Goal: Task Accomplishment & Management: Use online tool/utility

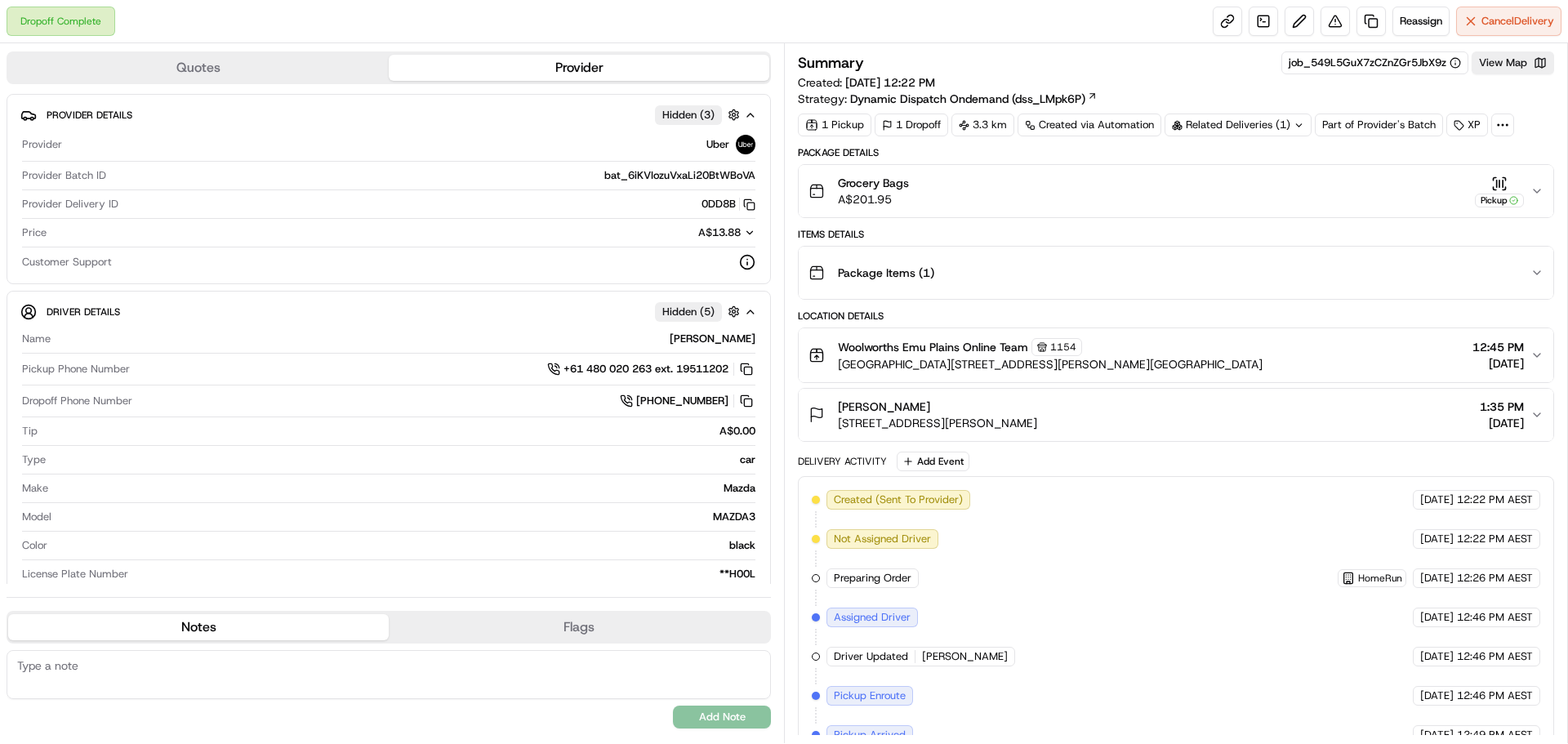
click at [1533, 202] on button "Grocery Bags A$201.95 Pickup" at bounding box center [1175, 191] width 754 height 52
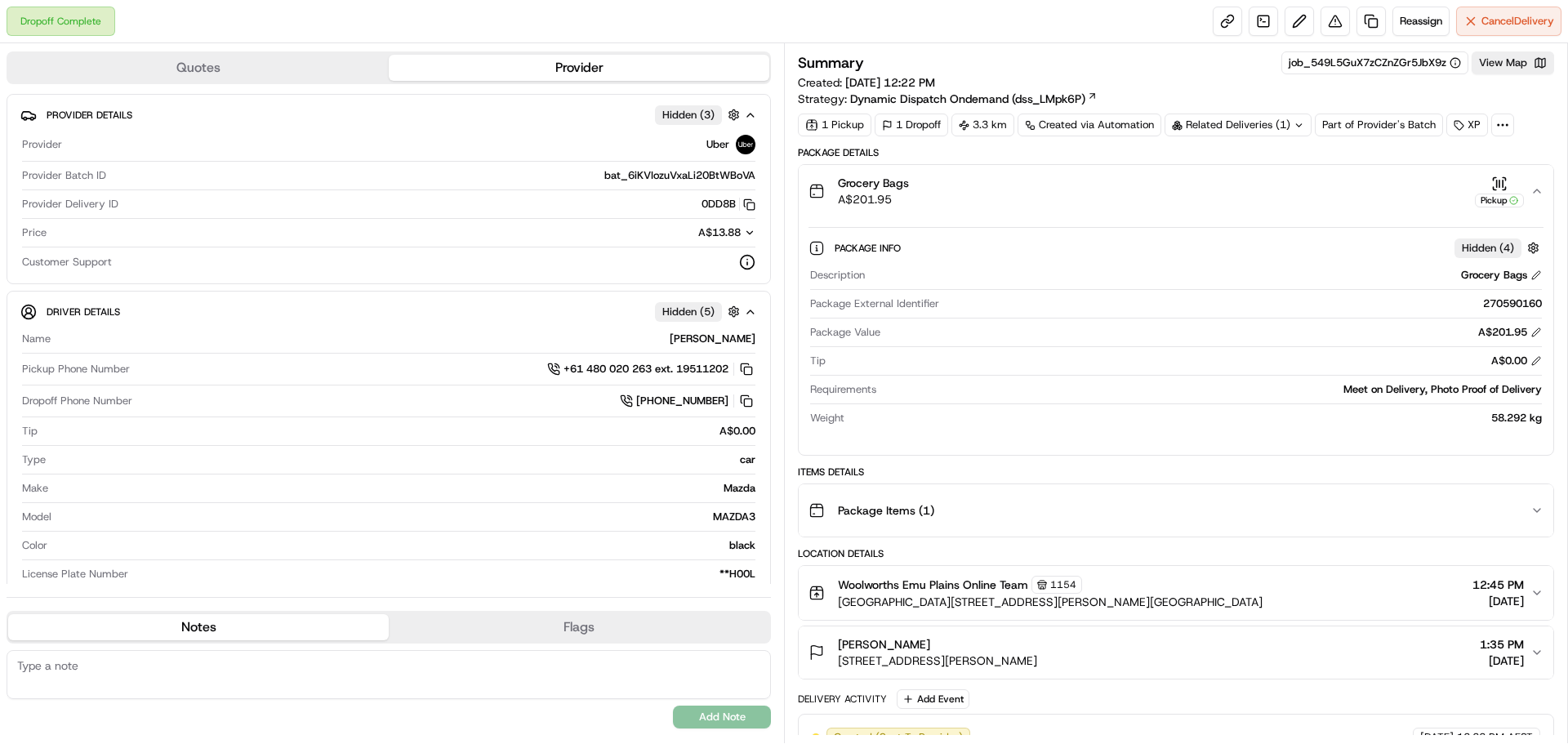
click at [1533, 200] on button "Grocery Bags A$201.95 Pickup" at bounding box center [1175, 191] width 754 height 52
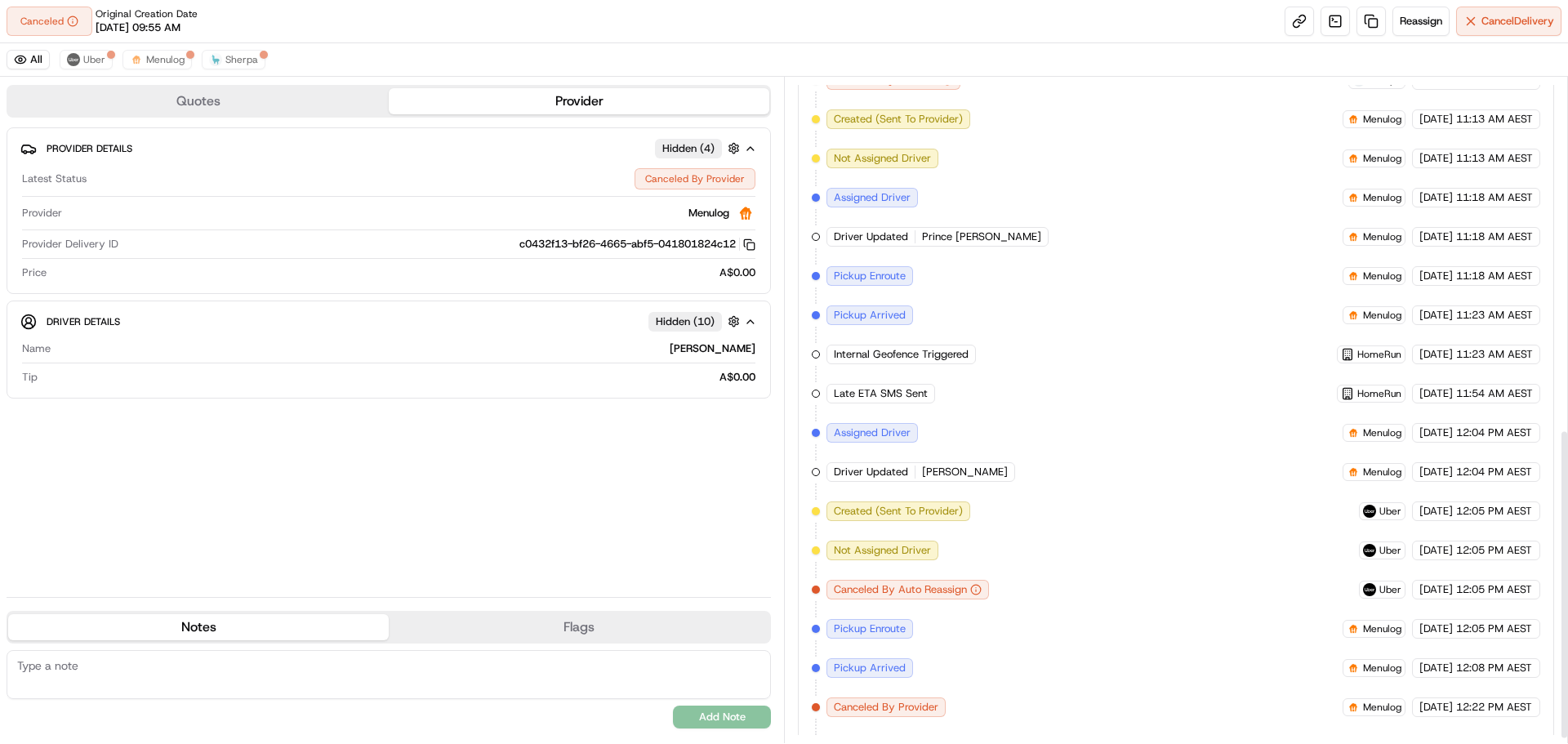
scroll to position [763, 0]
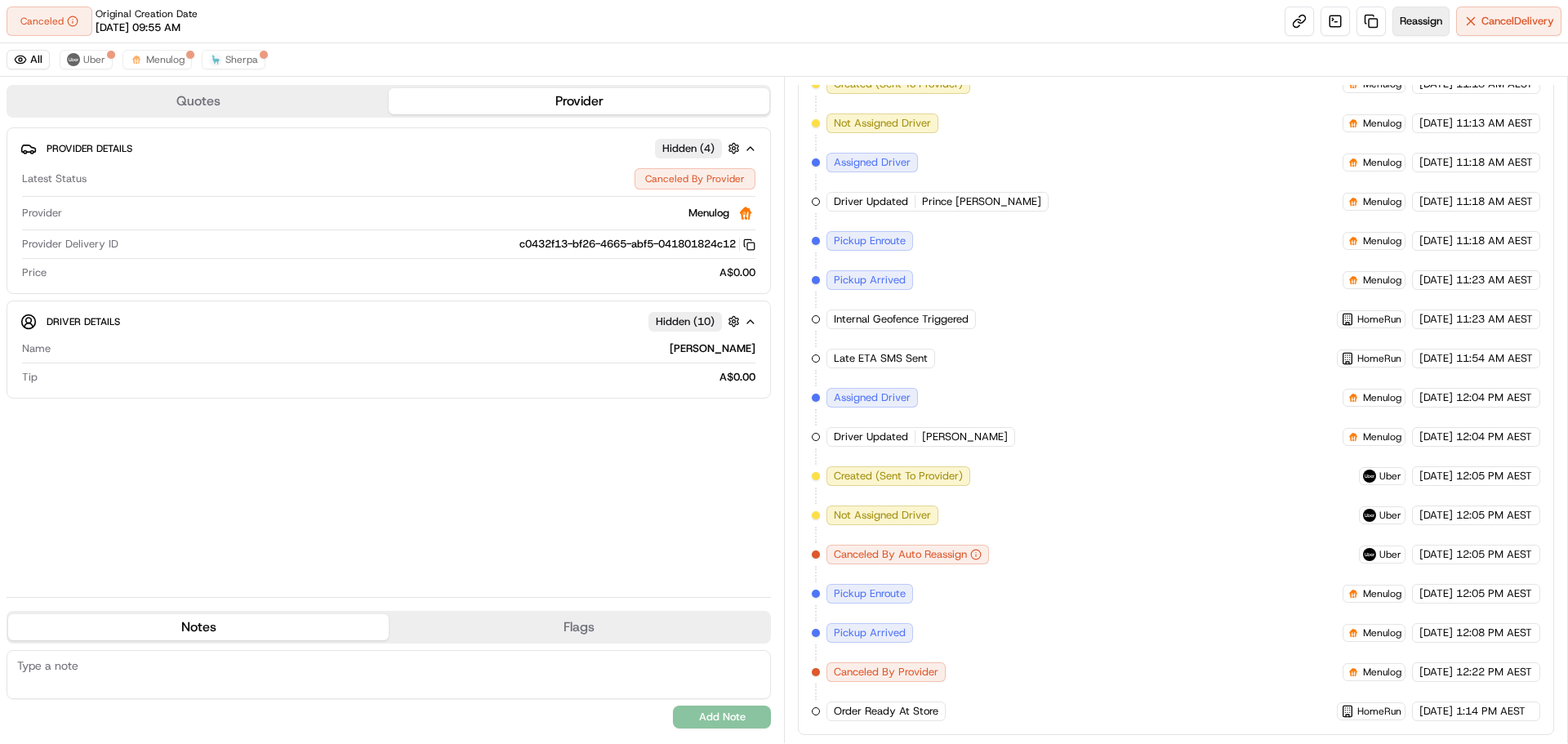
click at [1402, 20] on span "Reassign" at bounding box center [1421, 21] width 43 height 15
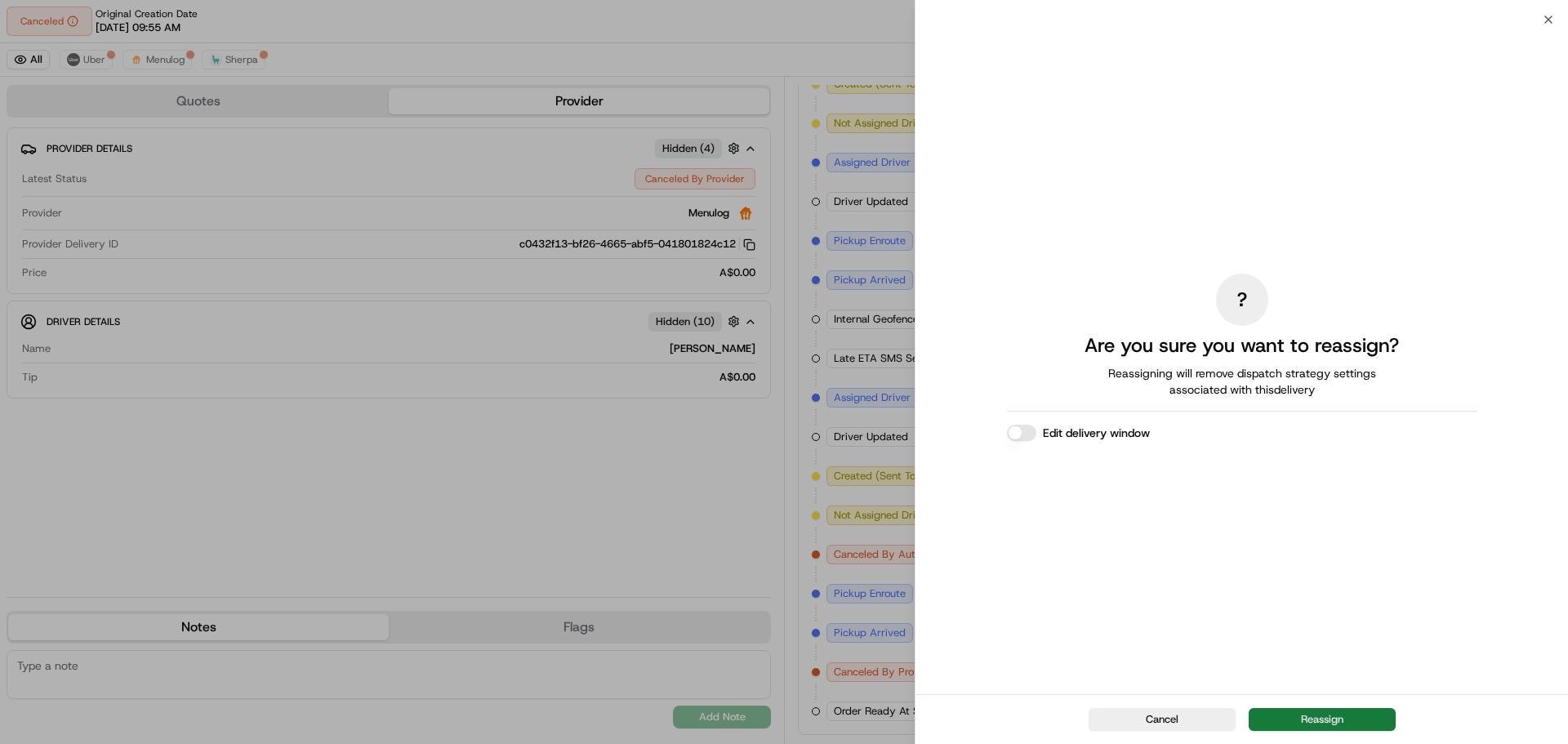
click at [1319, 712] on button "Reassign" at bounding box center [1322, 719] width 147 height 23
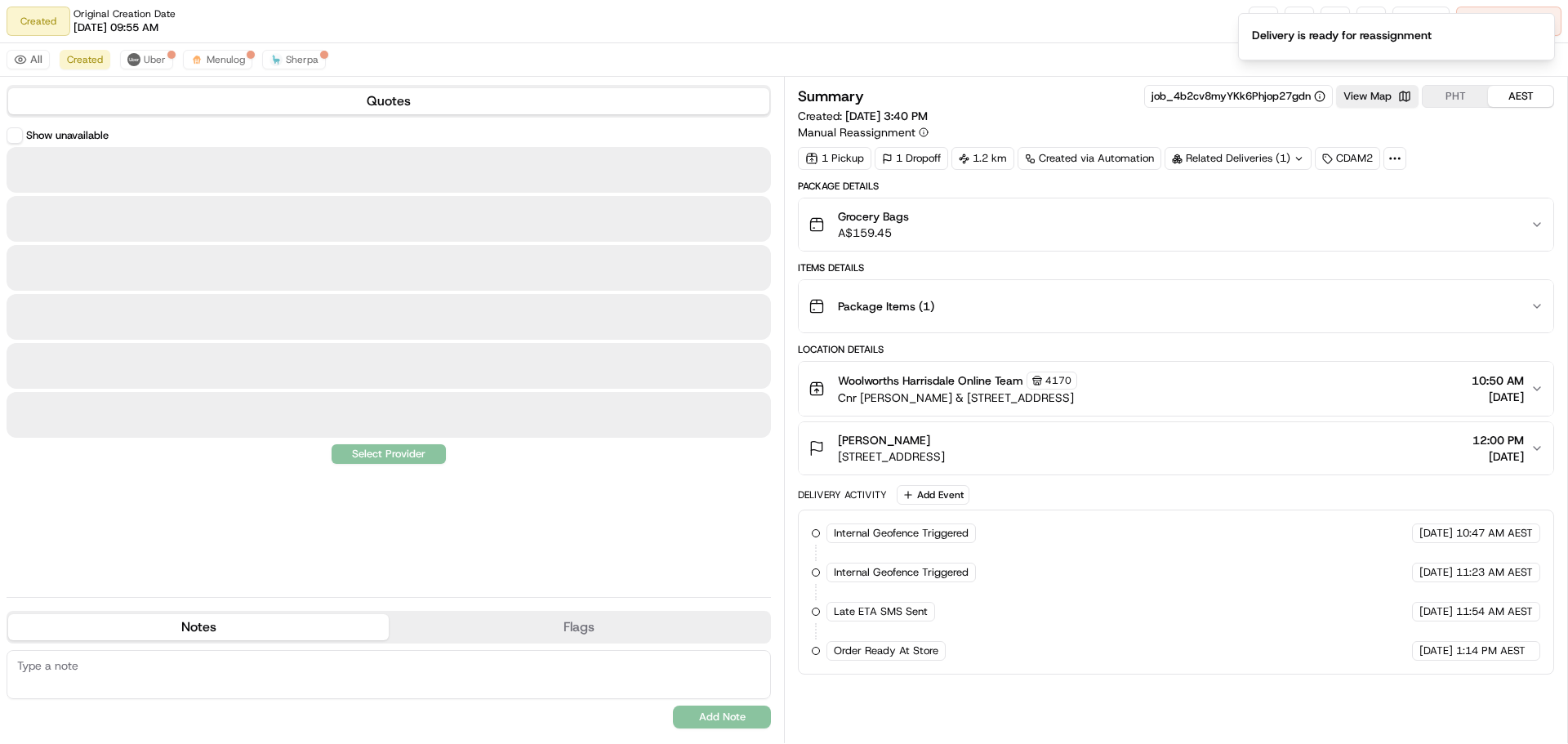
scroll to position [0, 0]
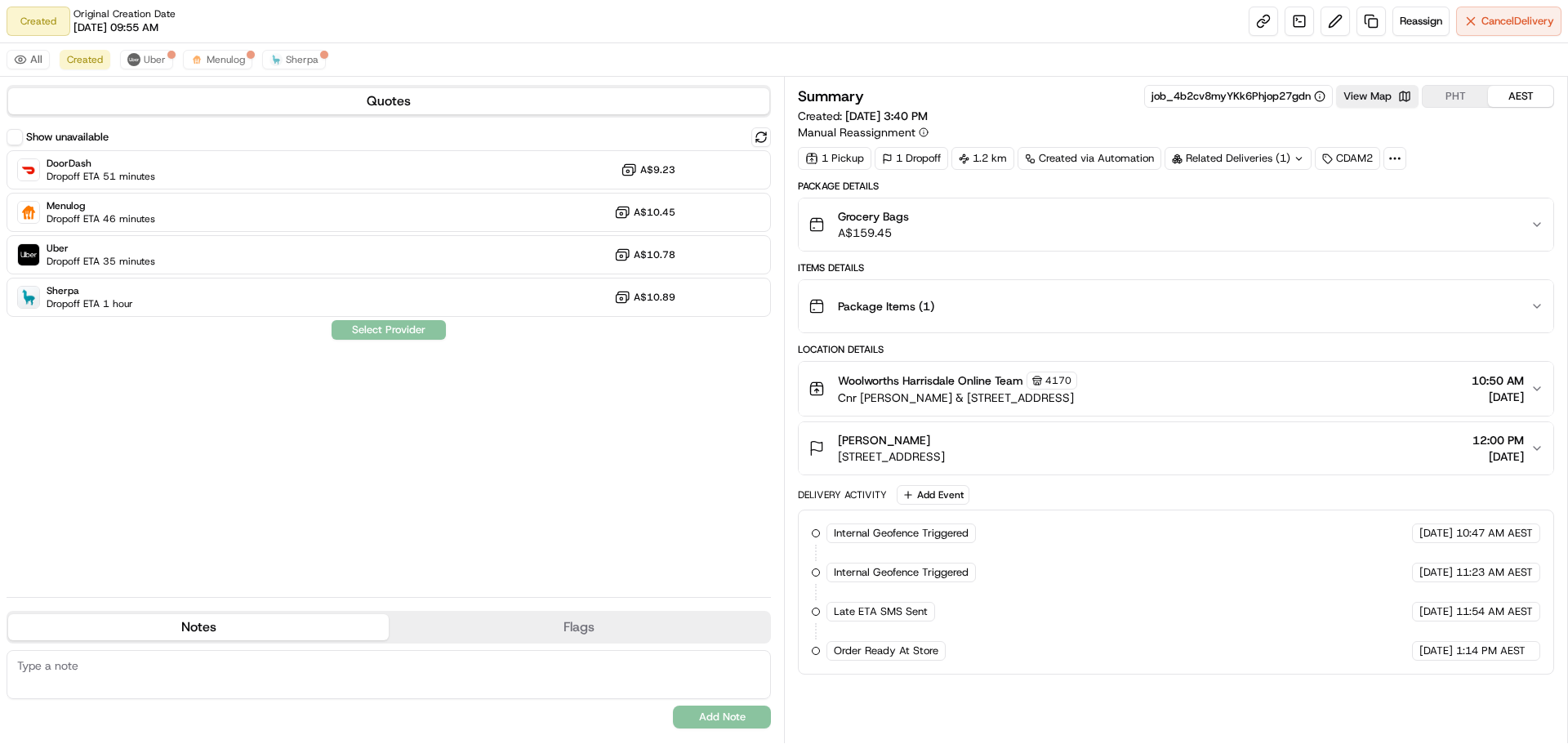
click at [144, 368] on div "Show unavailable DoorDash Dropoff ETA 51 minutes A$9.23 Menulog Dropoff ETA 46 …" at bounding box center [388, 355] width 764 height 456
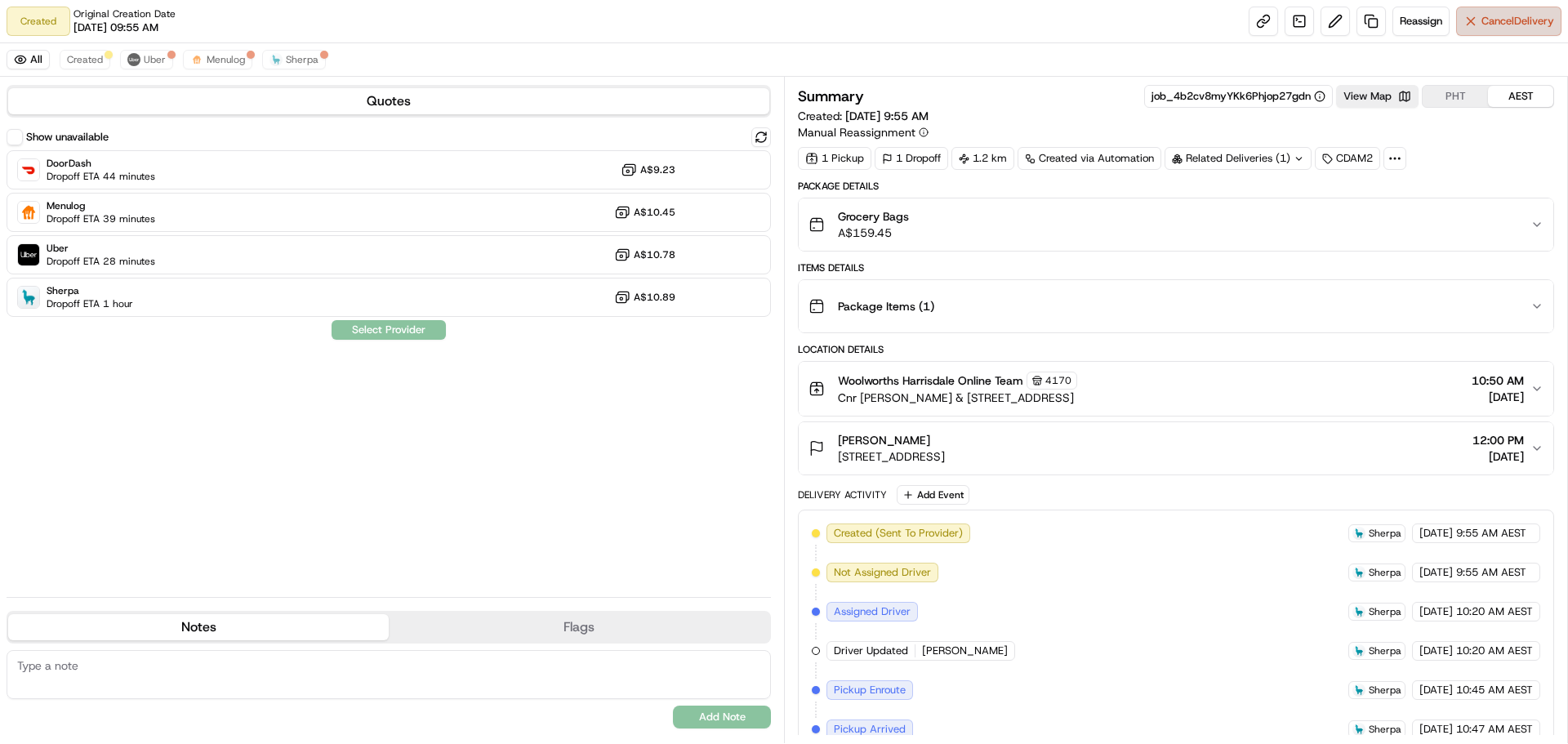
click at [1490, 25] on span "Cancel Delivery" at bounding box center [1518, 21] width 73 height 15
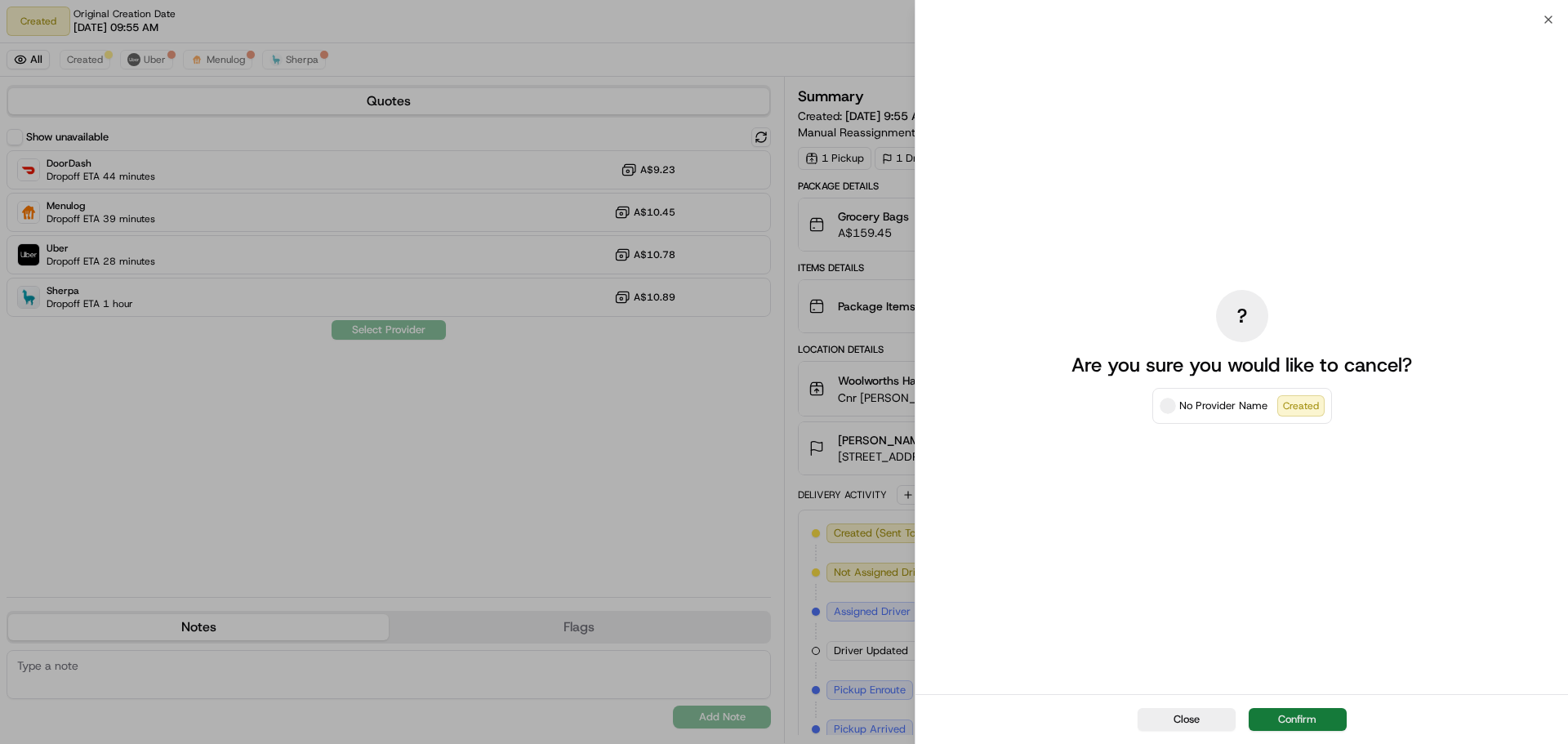
click at [1325, 724] on button "Confirm" at bounding box center [1298, 719] width 98 height 23
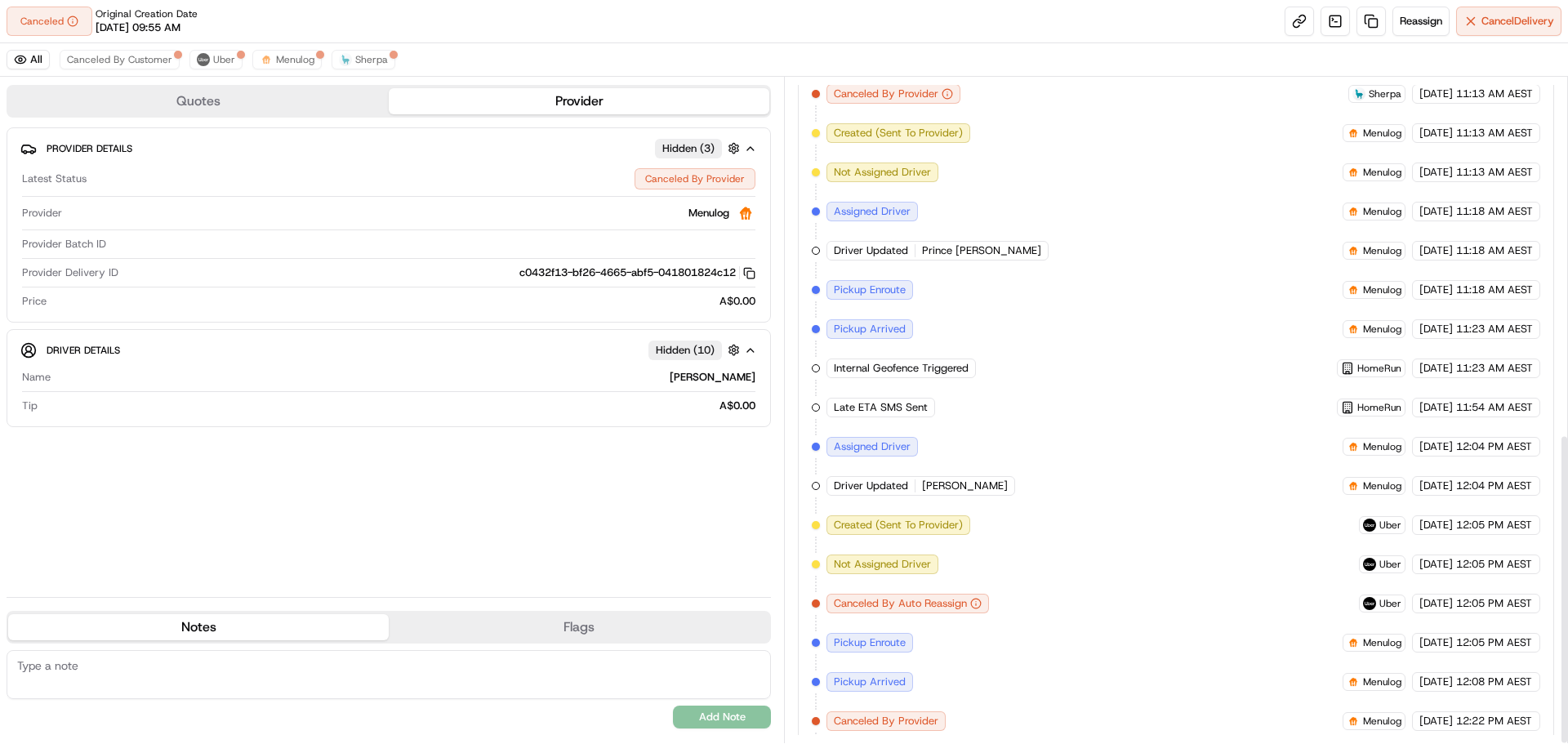
scroll to position [763, 0]
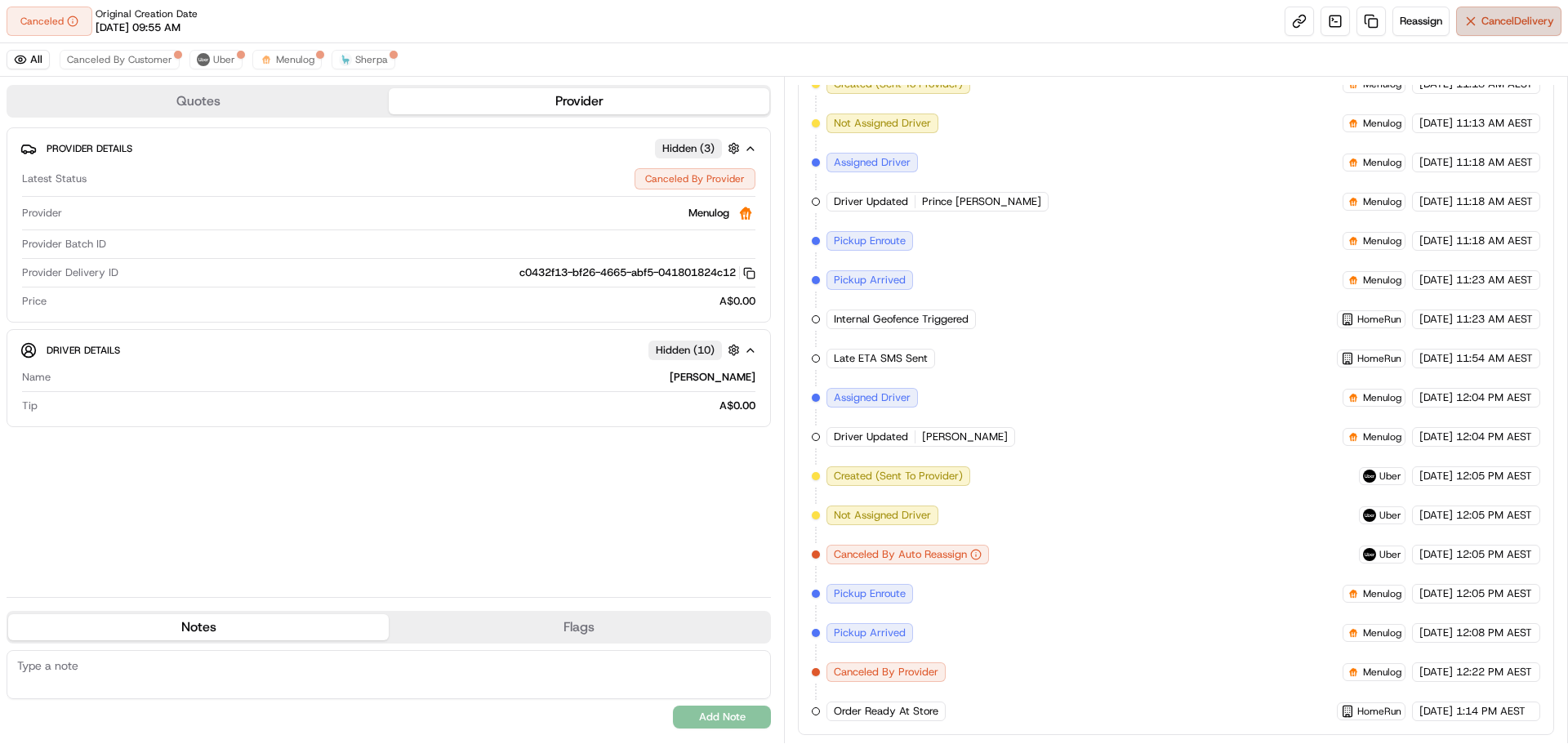
click at [1527, 21] on span "Cancel Delivery" at bounding box center [1518, 21] width 73 height 15
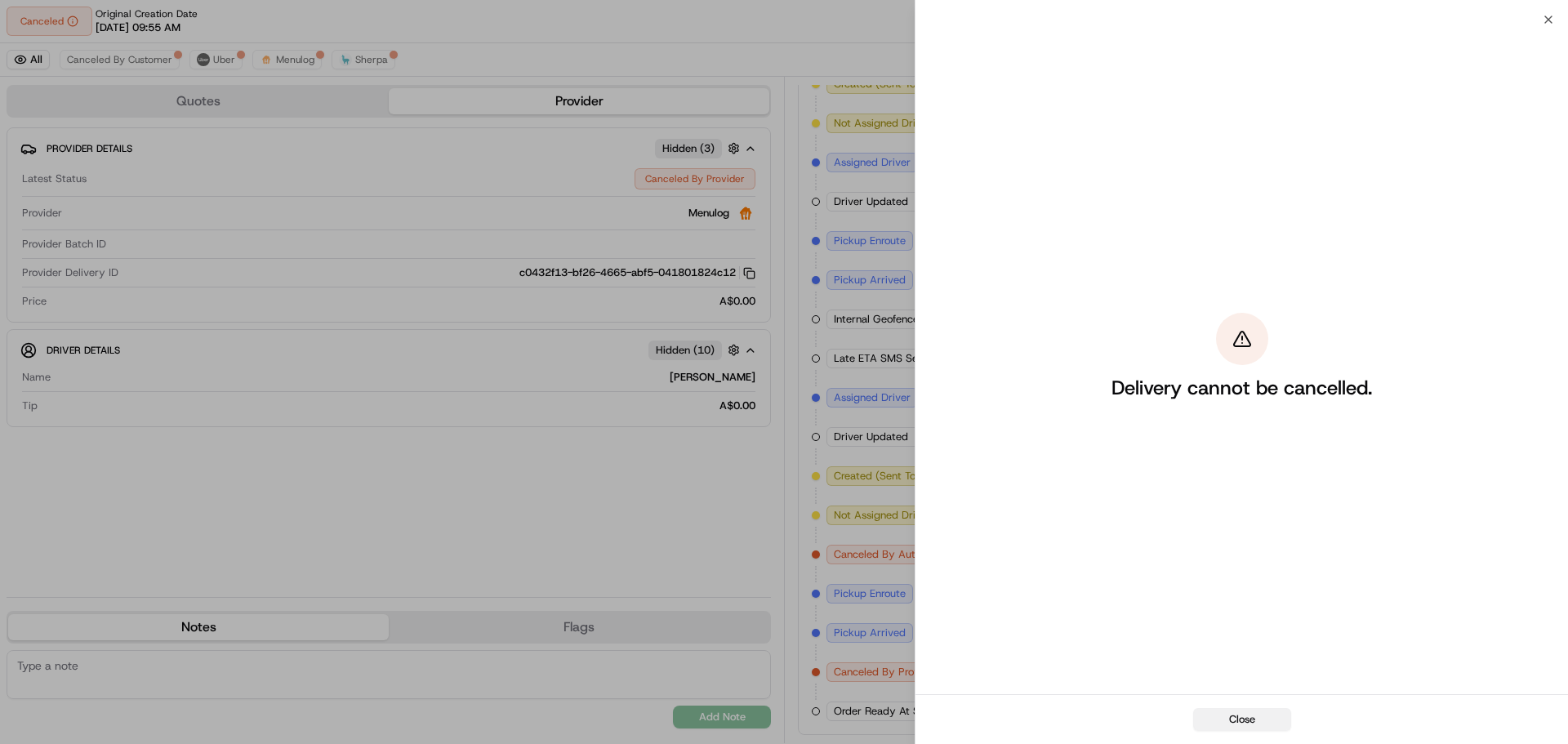
click at [1257, 724] on button "Close" at bounding box center [1242, 719] width 98 height 23
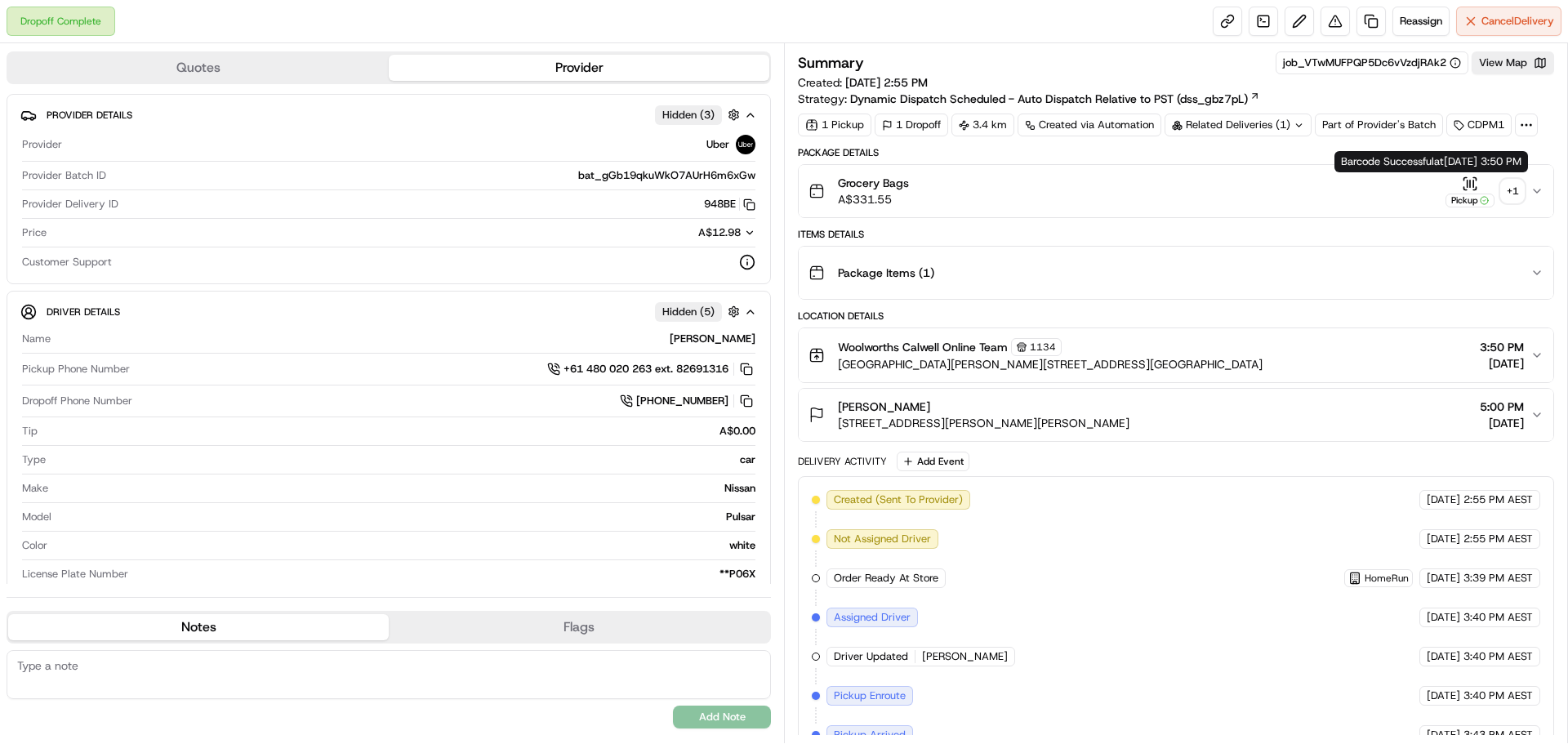
click at [1519, 183] on div "+ 1" at bounding box center [1513, 191] width 23 height 23
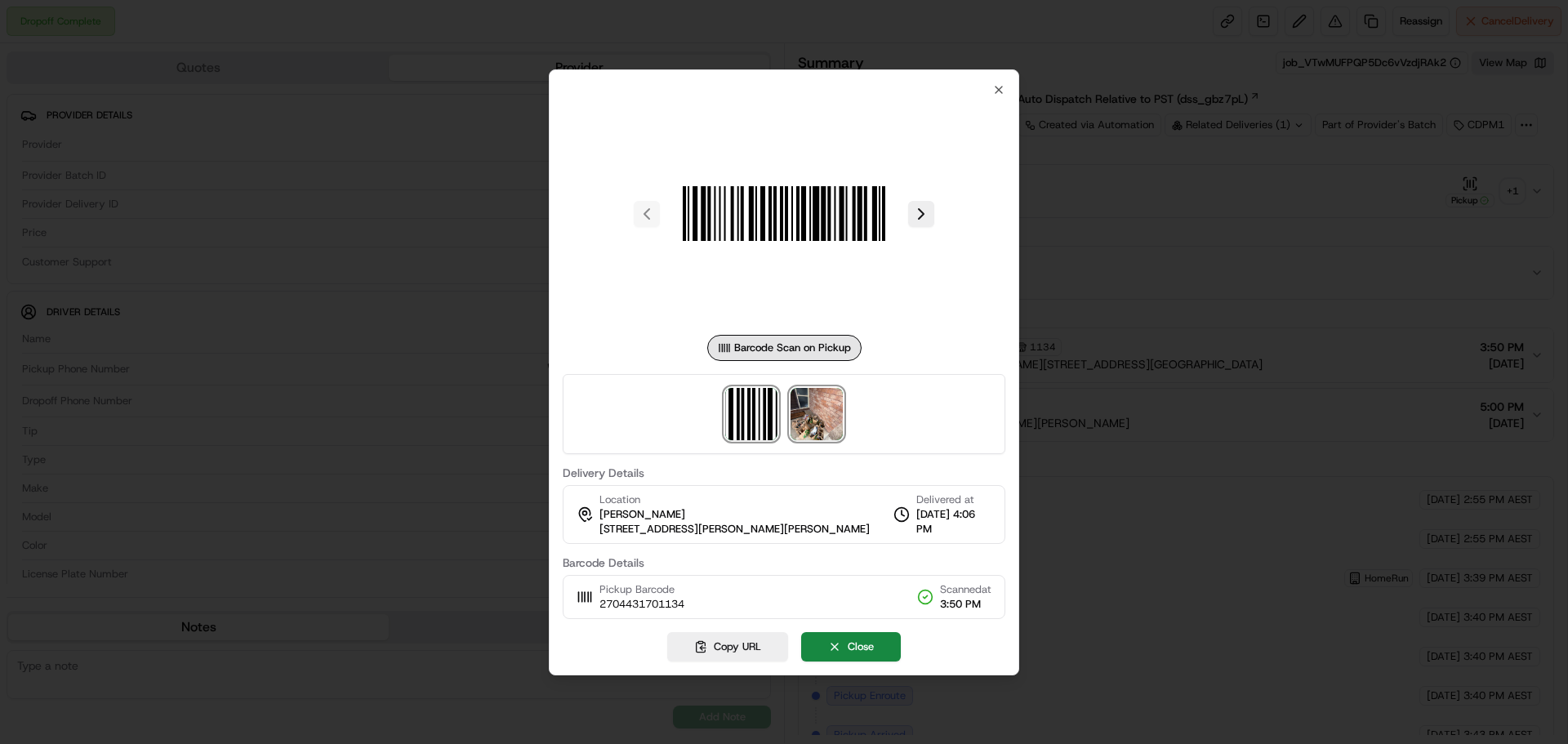
drag, startPoint x: 809, startPoint y: 417, endPoint x: 822, endPoint y: 420, distance: 13.3
click at [812, 416] on img at bounding box center [816, 414] width 52 height 52
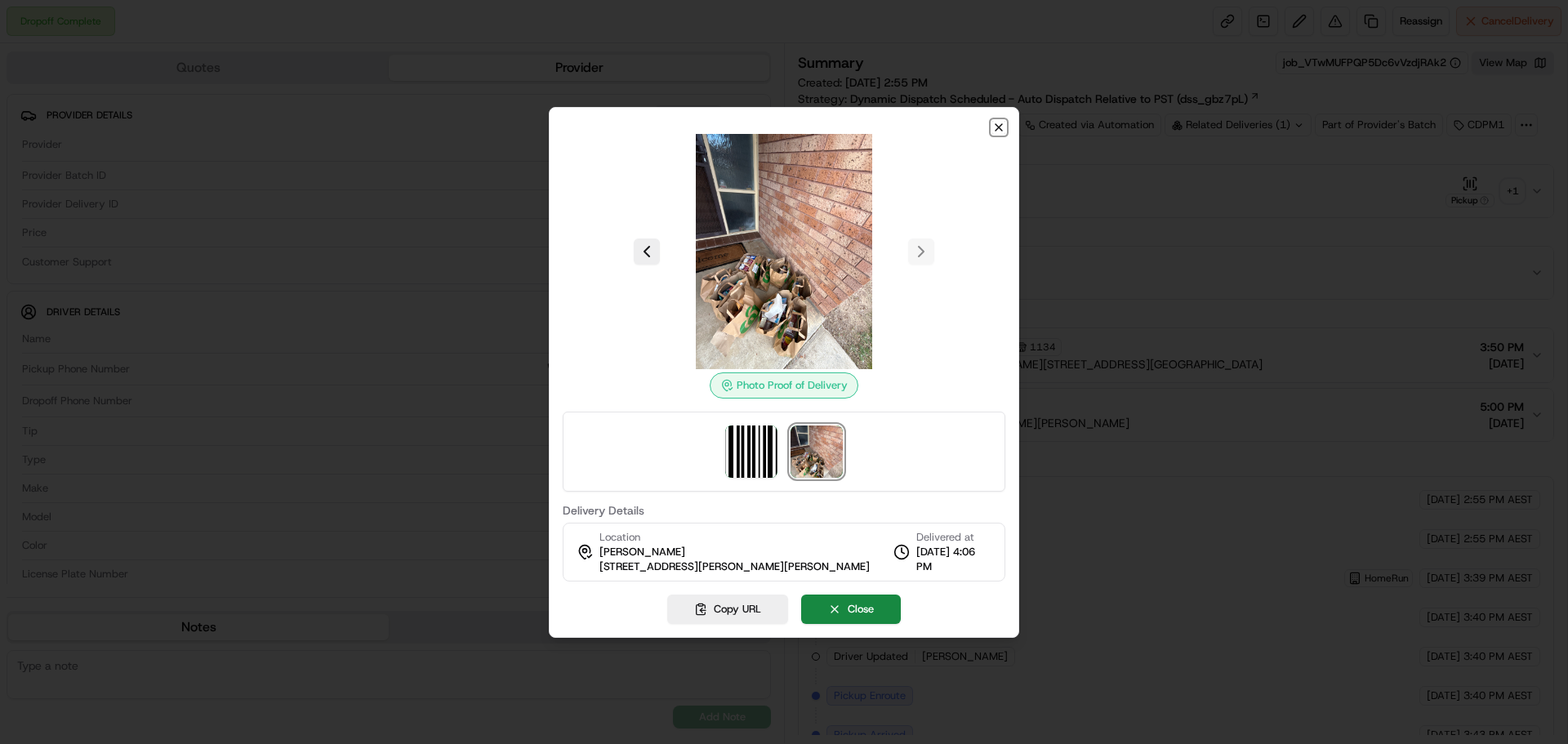
click at [997, 125] on icon "button" at bounding box center [999, 127] width 6 height 6
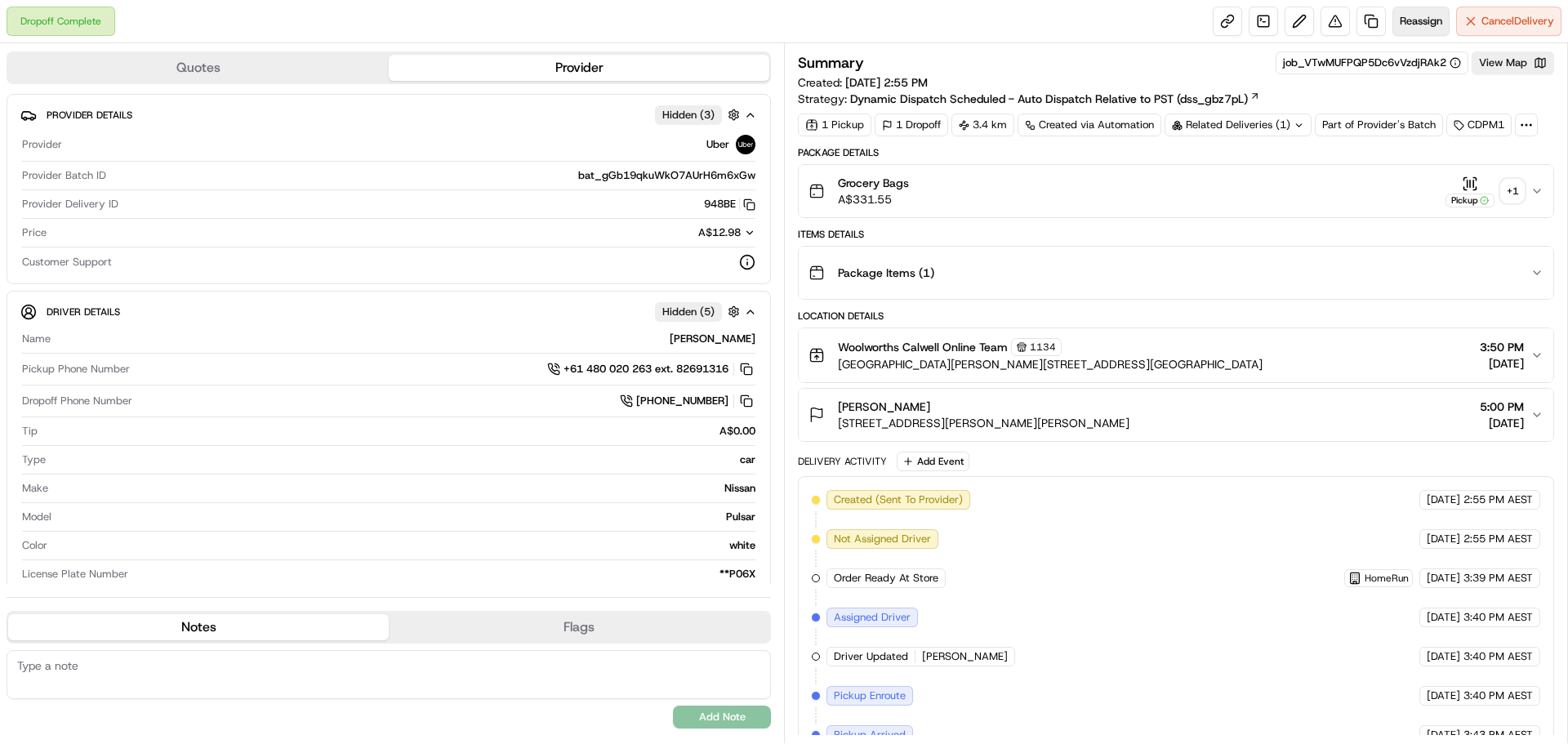
click at [1425, 21] on span "Reassign" at bounding box center [1421, 21] width 43 height 15
click at [1416, 20] on span "Reassign" at bounding box center [1421, 21] width 43 height 15
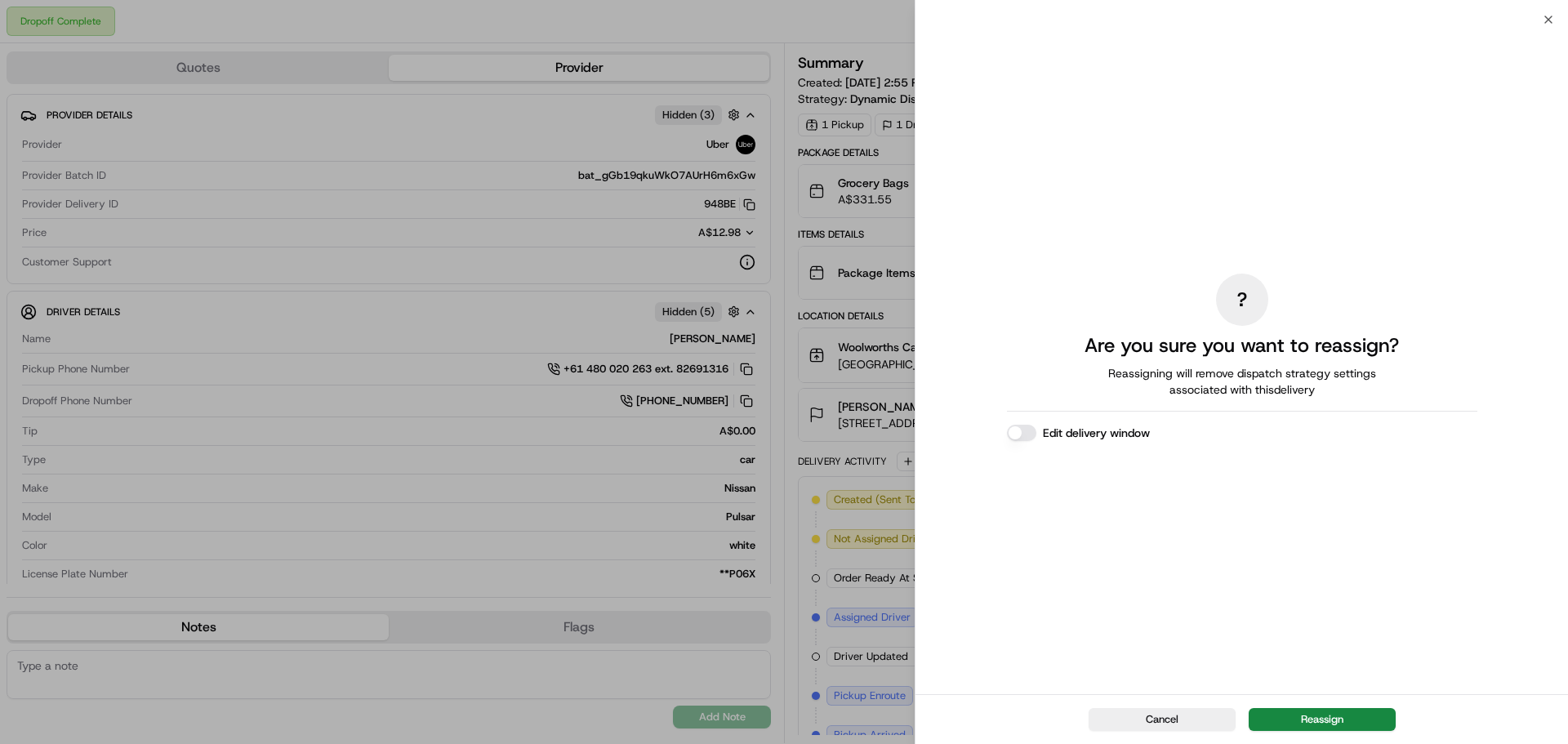
click at [1309, 706] on div "Cancel Reassign" at bounding box center [1242, 718] width 653 height 50
click at [1312, 723] on button "Reassign" at bounding box center [1322, 719] width 147 height 23
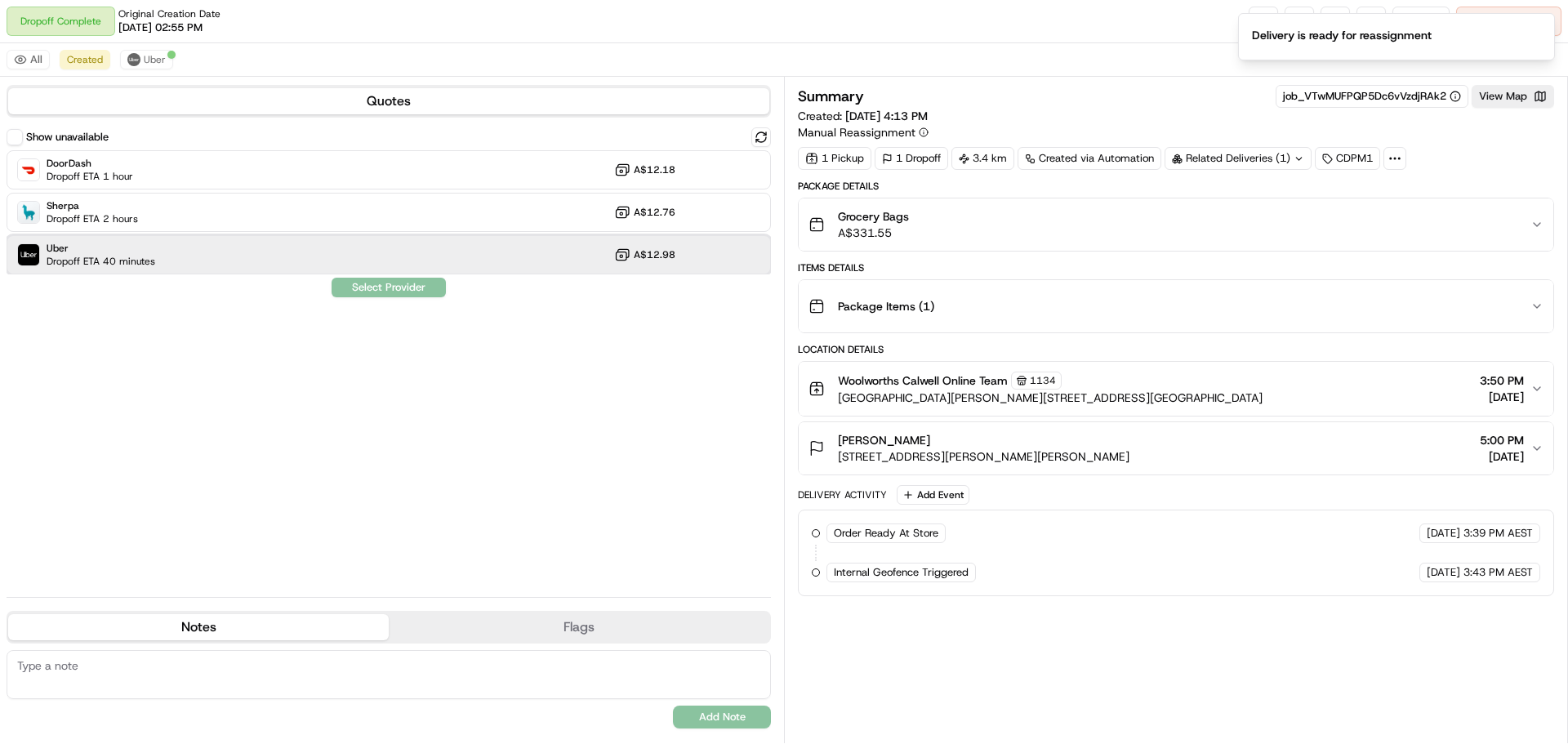
click at [194, 257] on div "Uber Dropoff ETA 40 minutes A$12.98" at bounding box center [388, 255] width 764 height 39
click at [417, 286] on button "Assign Provider" at bounding box center [388, 288] width 116 height 20
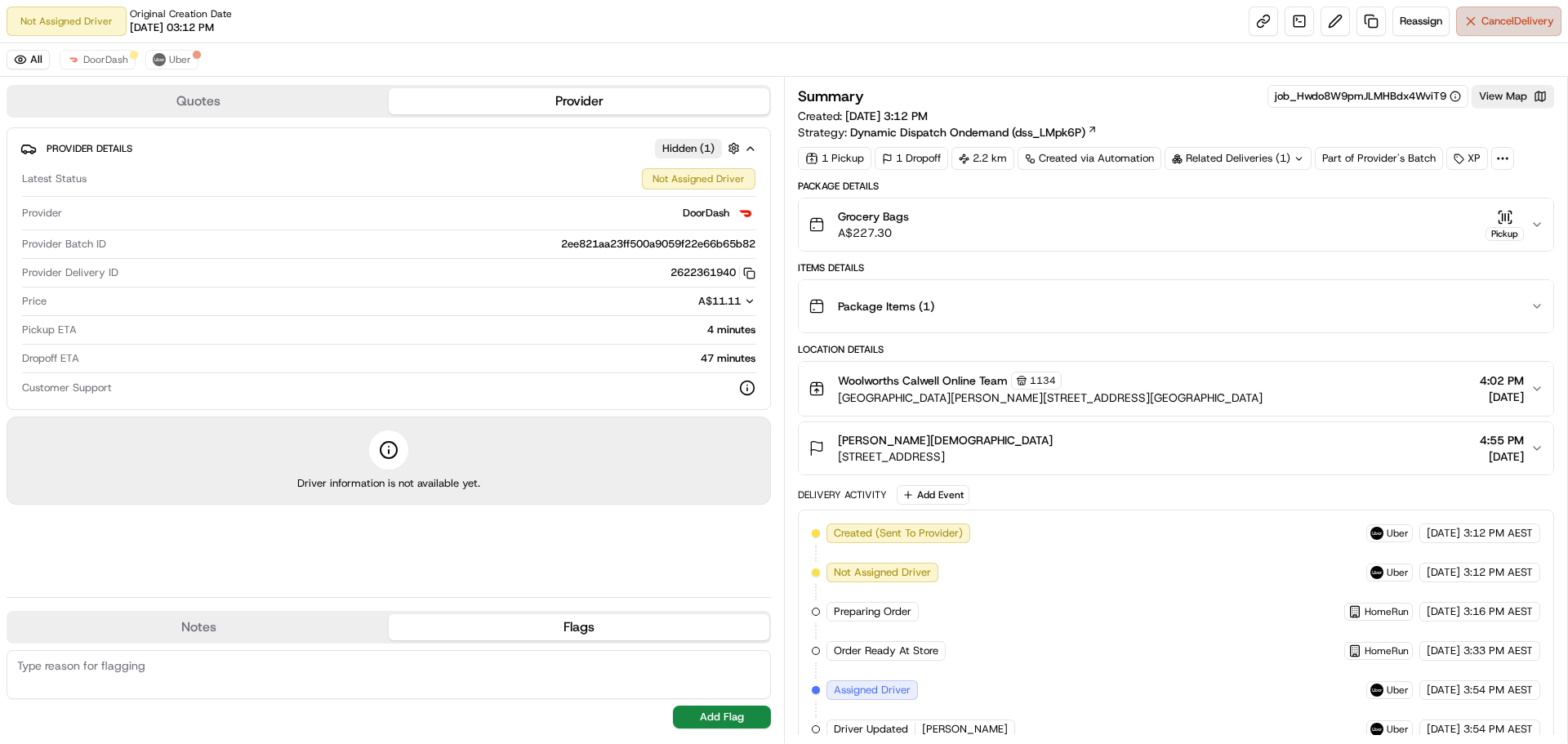
click at [1507, 21] on span "Cancel Delivery" at bounding box center [1518, 21] width 73 height 15
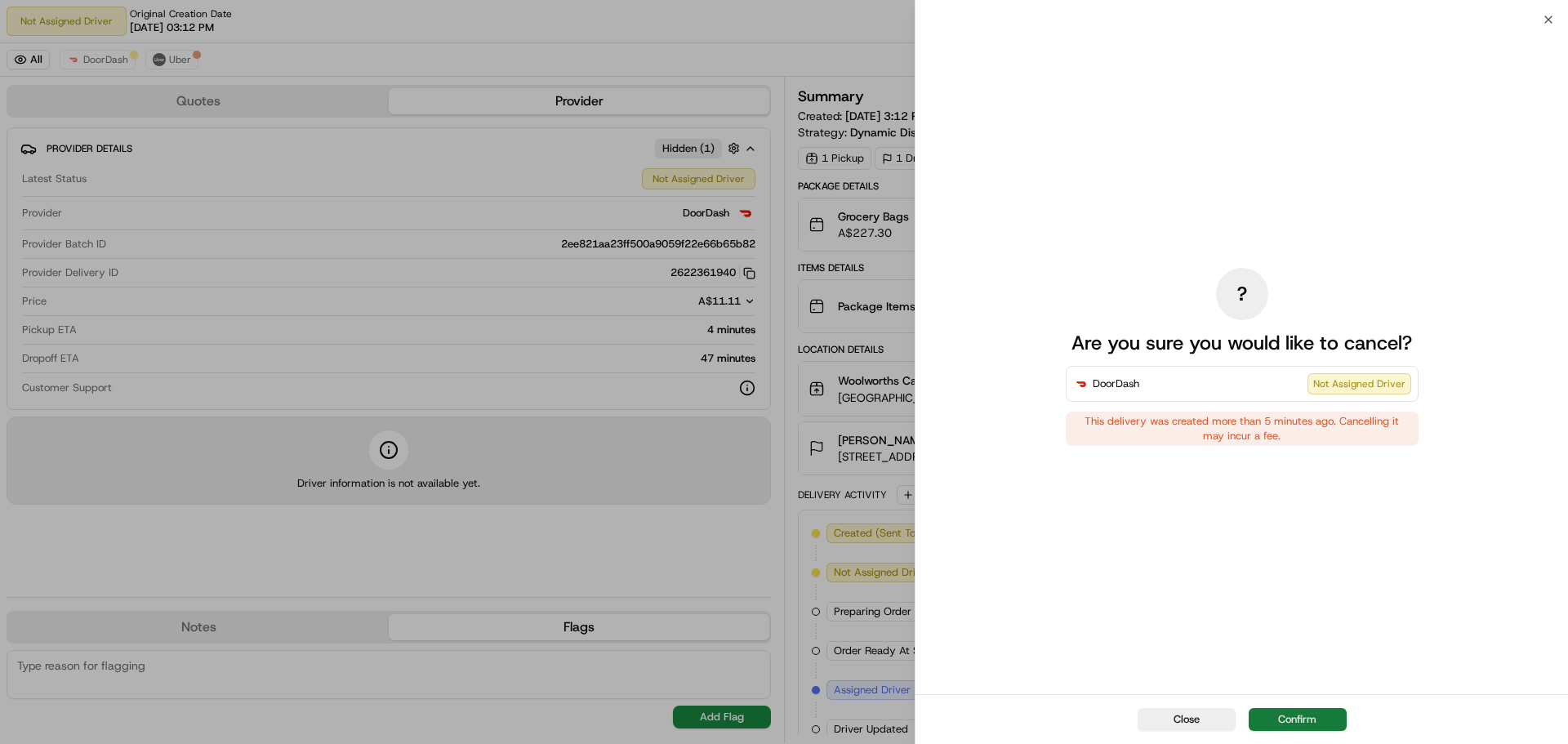
click at [1332, 721] on button "Confirm" at bounding box center [1298, 719] width 98 height 23
